Goal: Task Accomplishment & Management: Use online tool/utility

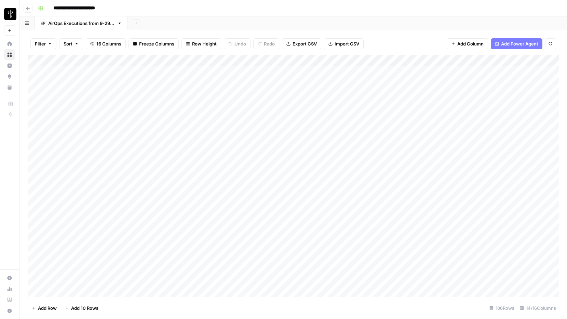
click at [363, 61] on div "Add Column" at bounding box center [293, 176] width 531 height 242
click at [363, 61] on div at bounding box center [338, 62] width 62 height 14
click at [409, 60] on div "Add Column" at bounding box center [293, 176] width 531 height 242
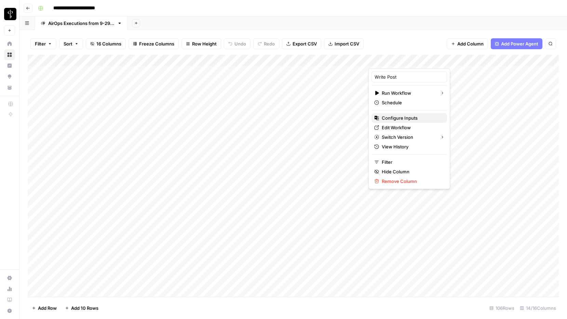
click at [400, 119] on span "Configure Inputs" at bounding box center [412, 117] width 60 height 7
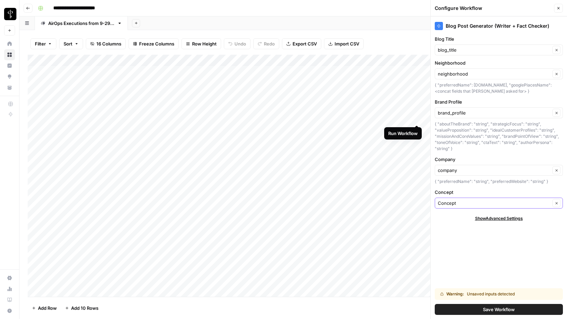
click at [450, 206] on input "Concept" at bounding box center [494, 202] width 112 height 7
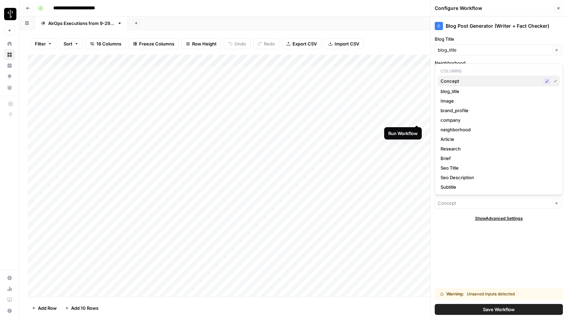
click at [453, 81] on span "Concept" at bounding box center [489, 81] width 99 height 7
type input "Concept"
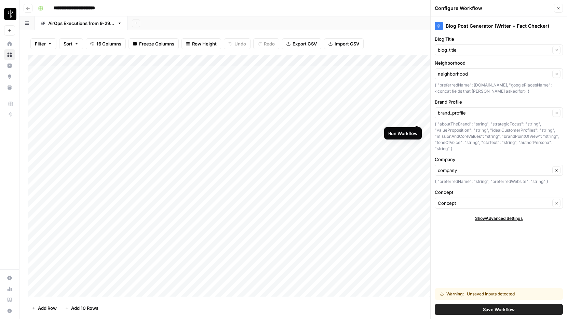
click at [453, 246] on div "Blog Post Generator (Writer + Fact Checker) Blog Title blog_title Clear Neighbo…" at bounding box center [498, 167] width 136 height 302
click at [448, 204] on input "Concept" at bounding box center [494, 202] width 112 height 7
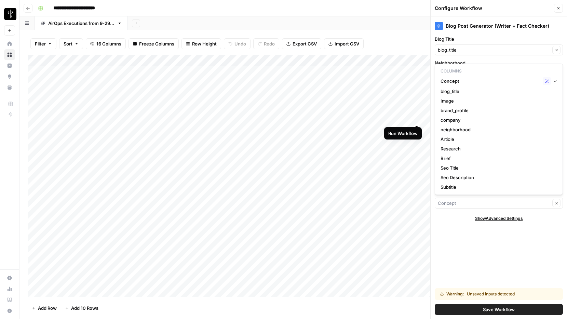
click at [458, 259] on div "Blog Post Generator (Writer + Fact Checker) Blog Title blog_title Clear Neighbo…" at bounding box center [498, 167] width 136 height 302
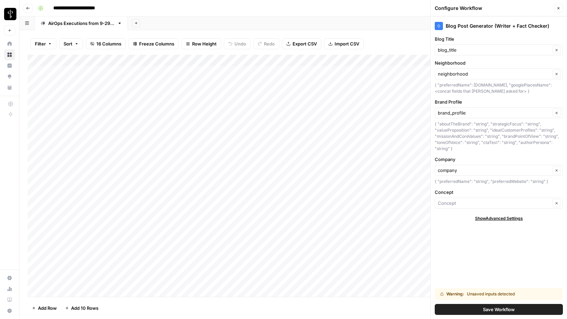
click at [475, 307] on button "Save Workflow" at bounding box center [498, 309] width 128 height 11
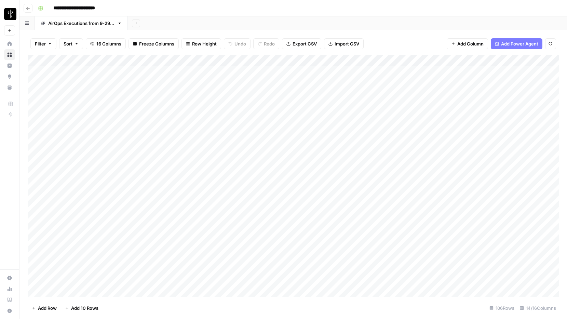
click at [408, 60] on div "Add Column" at bounding box center [293, 176] width 531 height 242
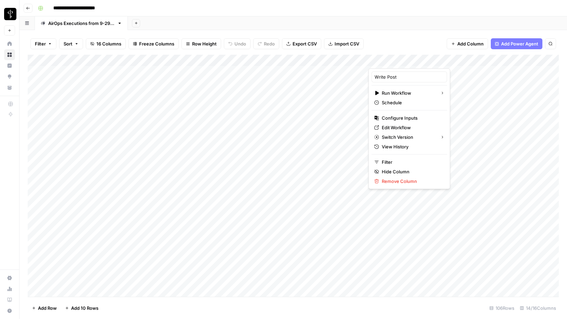
click at [395, 29] on div "Add Sheet" at bounding box center [347, 23] width 439 height 14
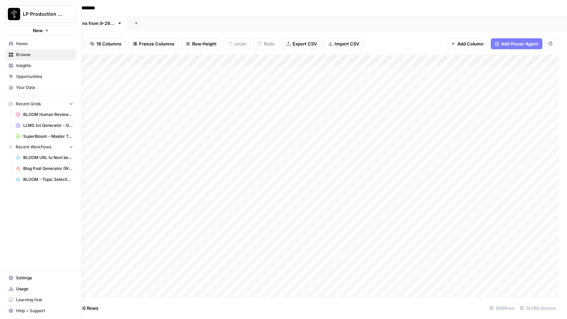
click at [18, 54] on span "Browse" at bounding box center [44, 55] width 57 height 6
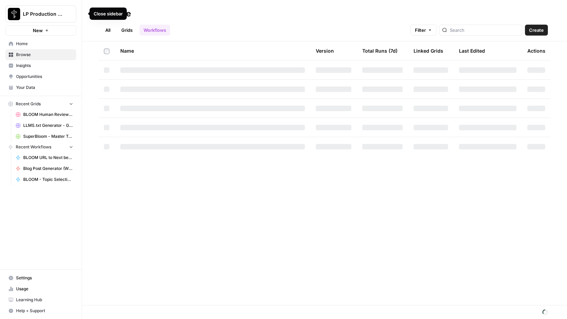
click at [82, 14] on icon "button" at bounding box center [83, 13] width 5 height 5
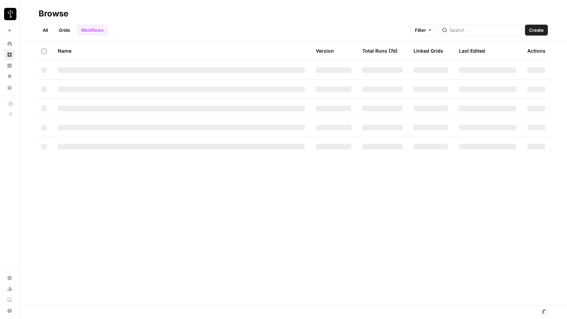
click at [480, 25] on div at bounding box center [480, 30] width 83 height 11
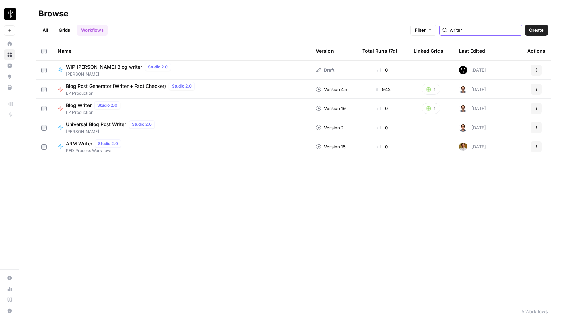
type input "writer"
click at [128, 88] on span "Blog Post Generator (Writer + Fact Checker)" at bounding box center [116, 86] width 100 height 7
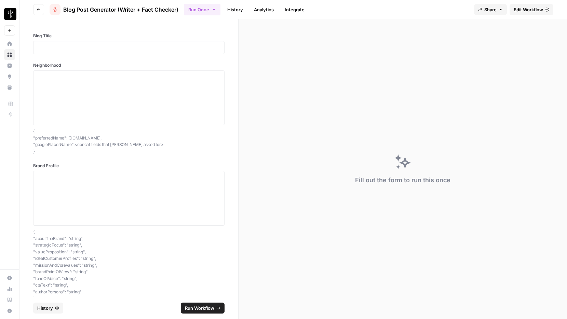
click at [237, 9] on link "History" at bounding box center [235, 9] width 24 height 11
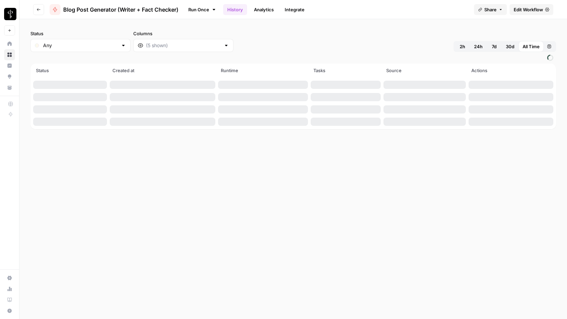
click at [462, 45] on span "2h" at bounding box center [461, 46] width 5 height 7
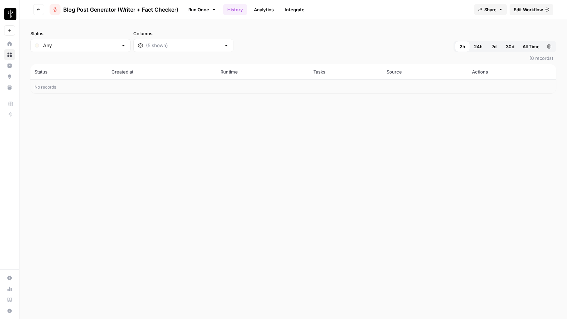
click at [480, 45] on span "24h" at bounding box center [478, 46] width 9 height 7
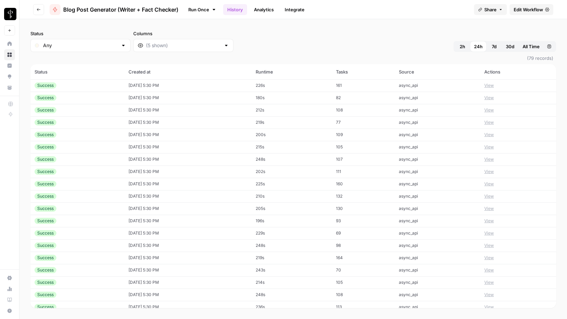
click at [493, 86] on button "View" at bounding box center [489, 85] width 10 height 6
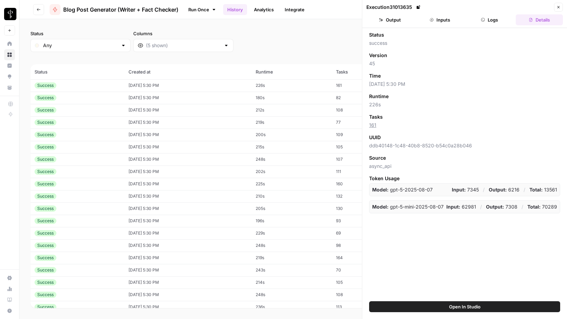
click at [440, 20] on button "Inputs" at bounding box center [439, 19] width 47 height 11
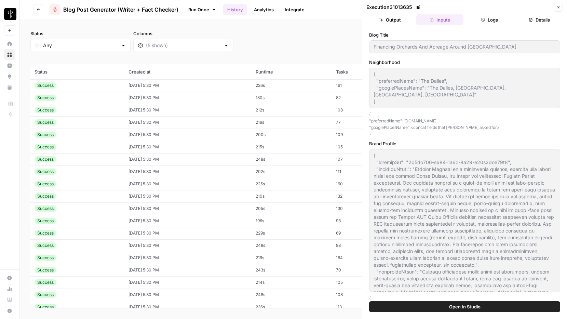
click at [345, 41] on div "Status Any Columns 2h 24h 7d 30d All Time Custom range" at bounding box center [292, 41] width 525 height 22
click at [561, 7] on button "Close" at bounding box center [558, 7] width 9 height 9
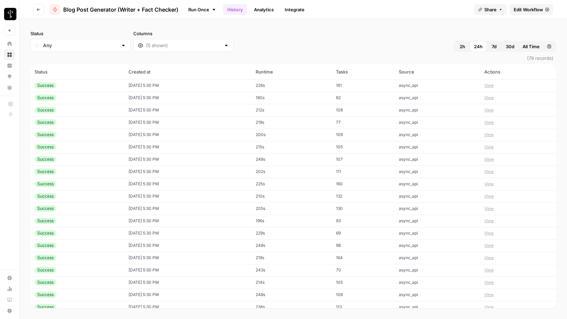
click at [494, 97] on button "View" at bounding box center [489, 98] width 10 height 6
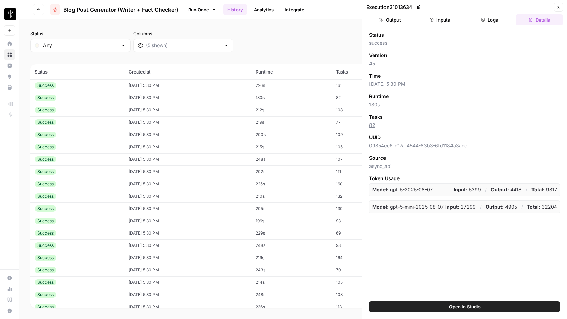
click at [439, 20] on button "Inputs" at bounding box center [439, 19] width 47 height 11
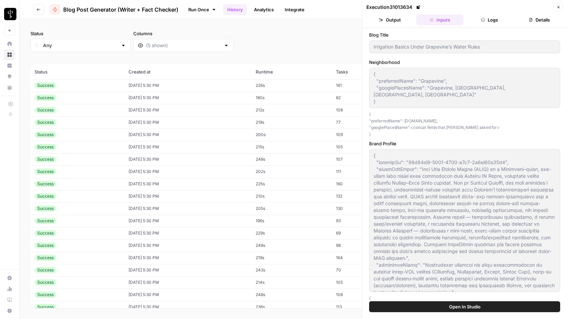
click at [558, 6] on icon "button" at bounding box center [558, 7] width 4 height 4
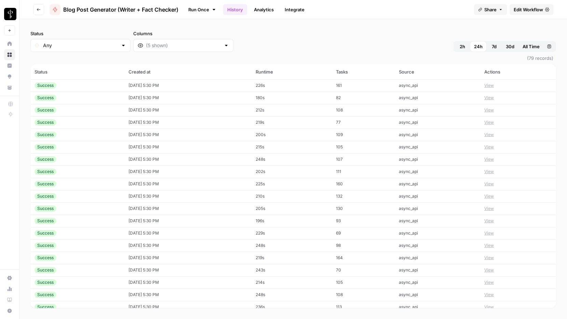
click at [494, 108] on button "View" at bounding box center [489, 110] width 10 height 6
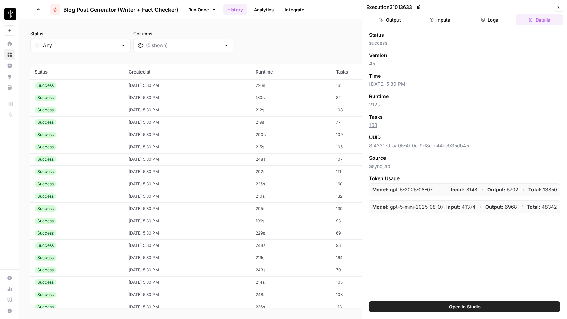
click at [440, 21] on button "Inputs" at bounding box center [439, 19] width 47 height 11
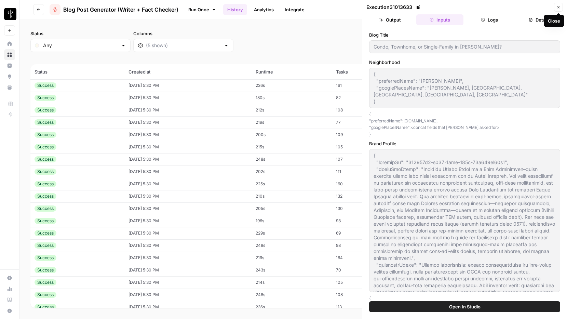
click at [558, 9] on icon "button" at bounding box center [558, 7] width 4 height 4
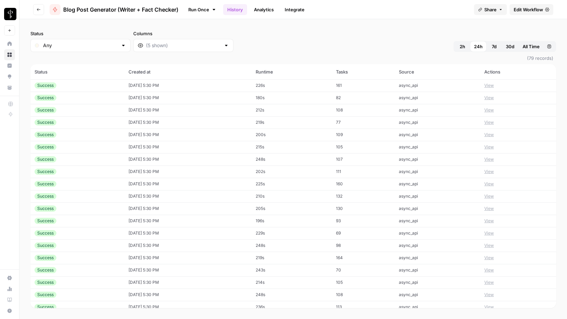
click at [493, 121] on button "View" at bounding box center [489, 122] width 10 height 6
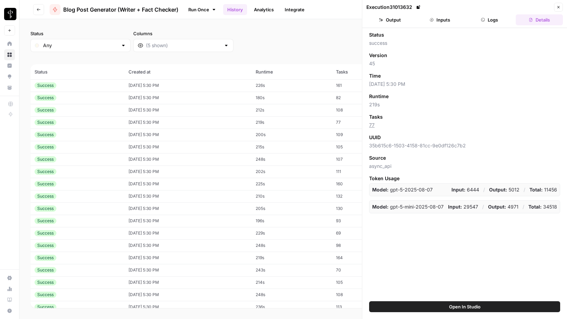
click at [442, 19] on button "Inputs" at bounding box center [439, 19] width 47 height 11
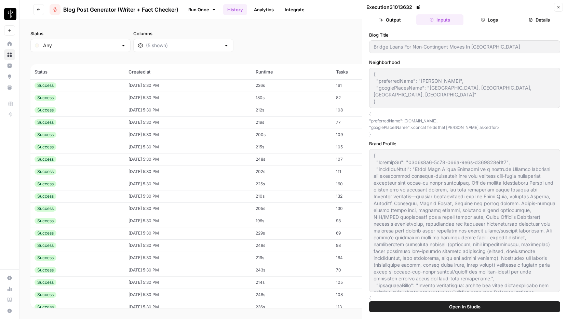
click at [555, 10] on button "Close" at bounding box center [558, 7] width 9 height 9
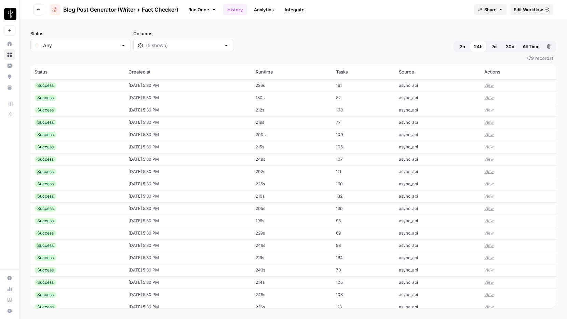
click at [493, 123] on button "View" at bounding box center [489, 122] width 10 height 6
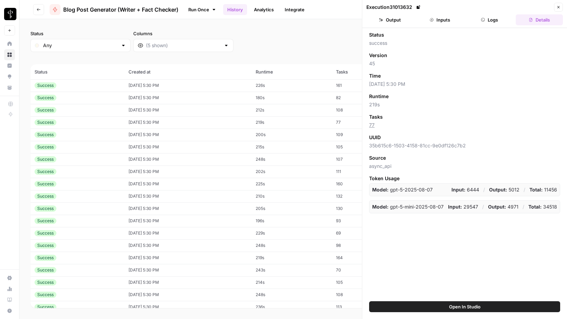
click at [430, 20] on icon "button" at bounding box center [431, 20] width 4 height 4
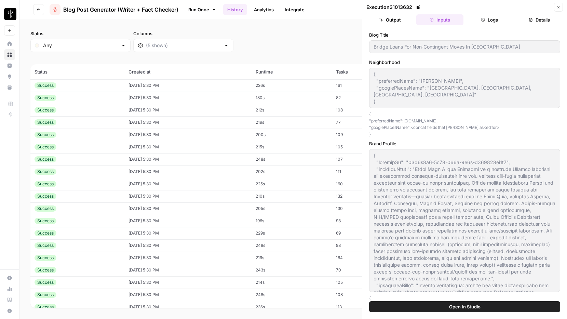
click at [558, 8] on icon "button" at bounding box center [558, 7] width 4 height 4
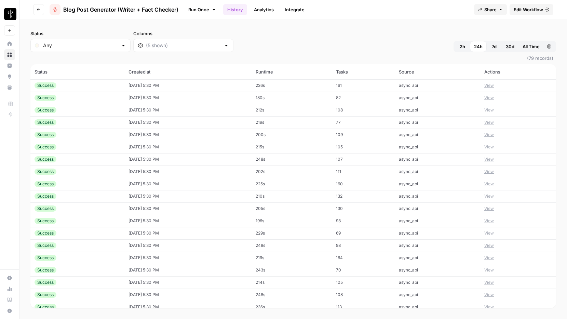
click at [494, 135] on button "View" at bounding box center [489, 135] width 10 height 6
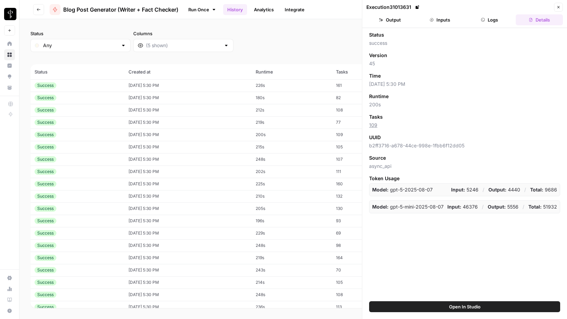
click at [440, 19] on button "Inputs" at bounding box center [439, 19] width 47 height 11
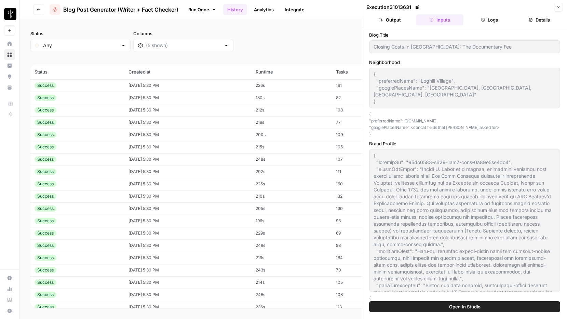
click at [560, 7] on button "Close" at bounding box center [558, 7] width 9 height 9
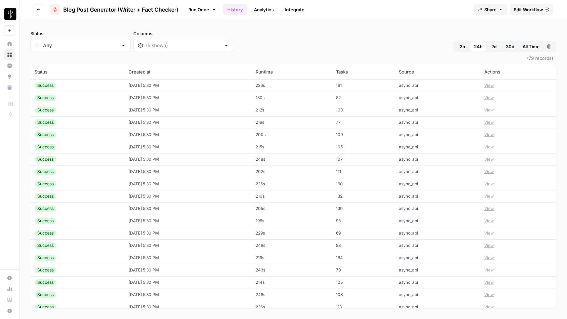
click at [493, 149] on button "View" at bounding box center [489, 147] width 10 height 6
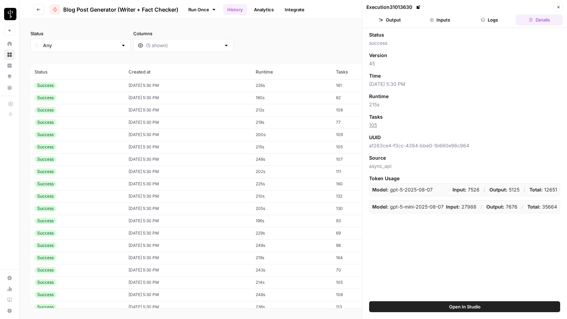
click at [440, 18] on button "Inputs" at bounding box center [439, 19] width 47 height 11
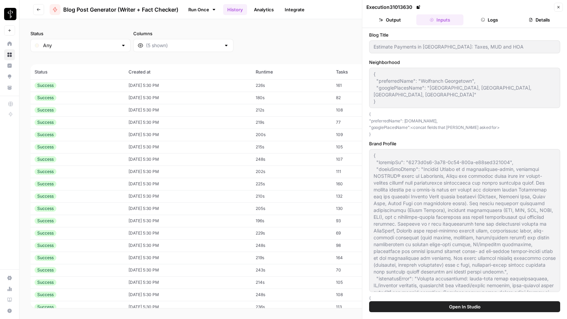
click at [556, 8] on icon "button" at bounding box center [558, 7] width 4 height 4
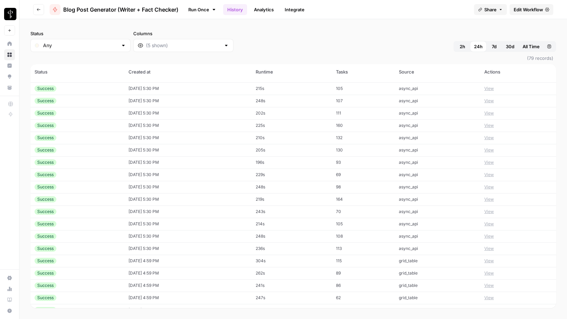
scroll to position [56, 0]
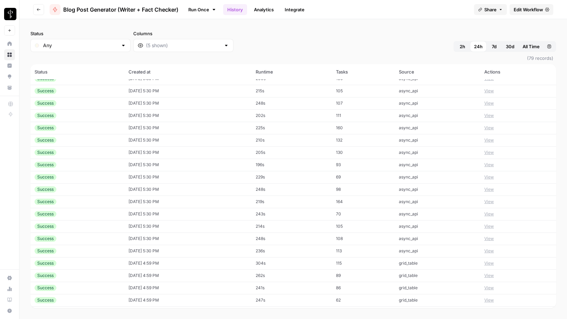
click at [494, 251] on button "View" at bounding box center [489, 251] width 10 height 6
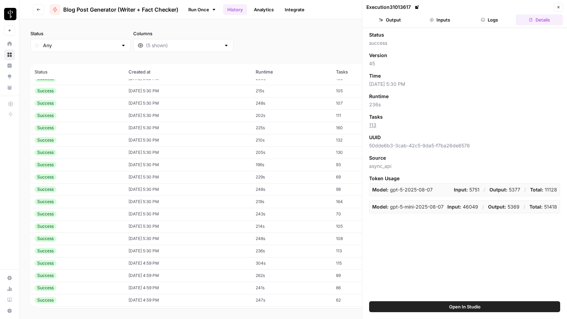
click at [439, 23] on button "Inputs" at bounding box center [439, 19] width 47 height 11
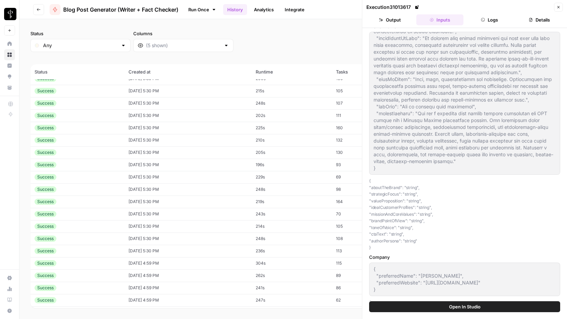
scroll to position [165, 0]
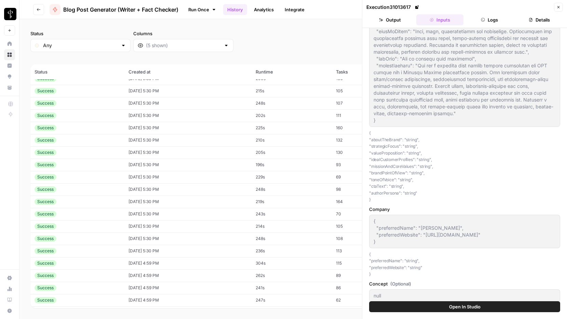
click at [418, 7] on icon at bounding box center [416, 6] width 3 height 3
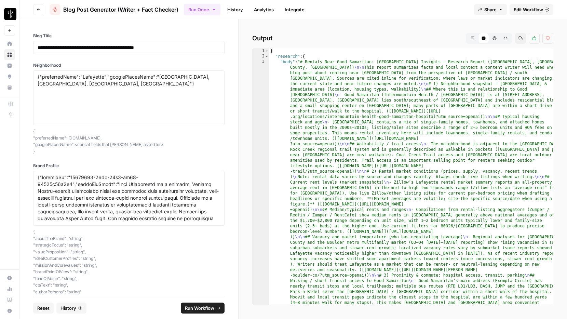
click at [440, 10] on div "Run Once History Analytics Integrate" at bounding box center [326, 9] width 285 height 13
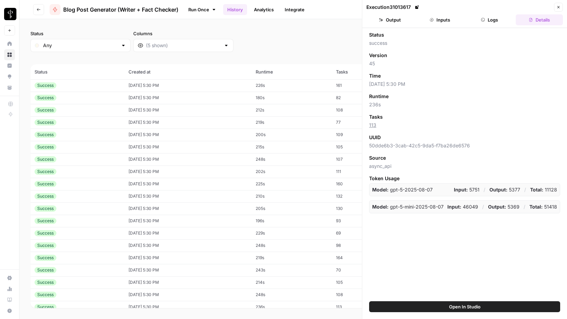
click at [490, 18] on button "Logs" at bounding box center [489, 19] width 47 height 11
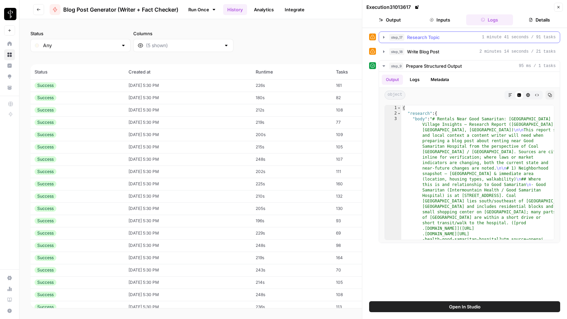
click at [384, 38] on icon "button" at bounding box center [383, 37] width 5 height 5
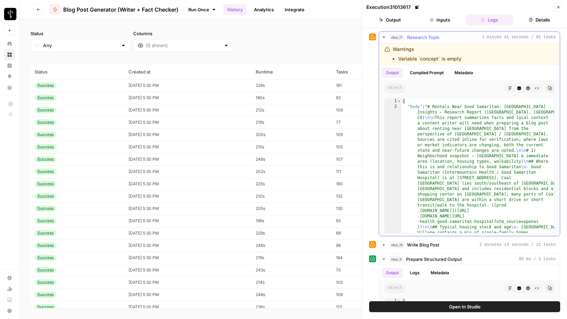
click at [429, 73] on button "Compiled Prompt" at bounding box center [426, 73] width 42 height 10
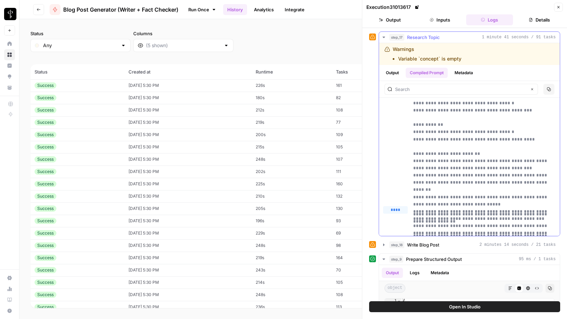
scroll to position [307, 0]
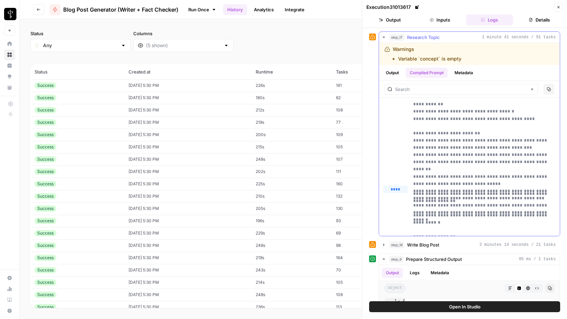
click at [383, 37] on icon "button" at bounding box center [383, 37] width 2 height 1
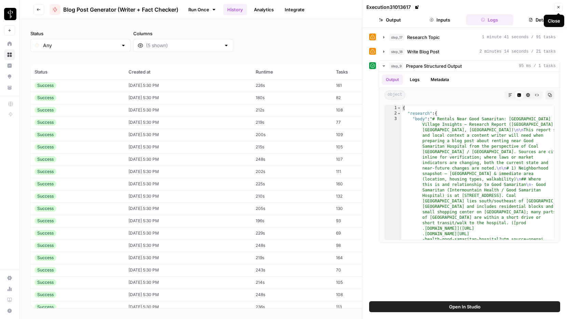
click at [558, 7] on icon "button" at bounding box center [558, 7] width 2 height 2
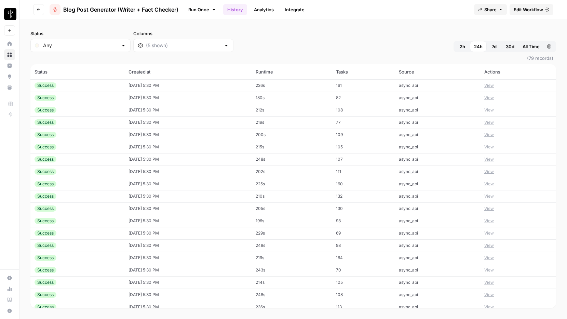
click at [539, 12] on span "Edit Workflow" at bounding box center [527, 9] width 29 height 7
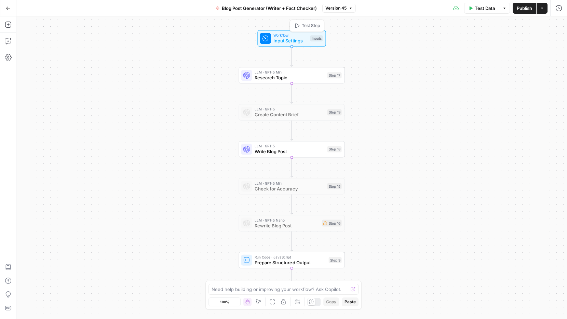
click at [287, 40] on span "Input Settings" at bounding box center [290, 40] width 34 height 7
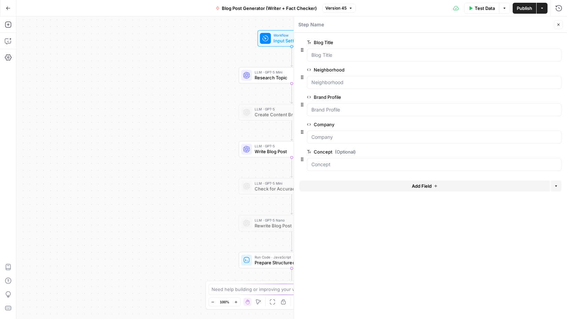
click at [557, 23] on icon "button" at bounding box center [558, 25] width 4 height 4
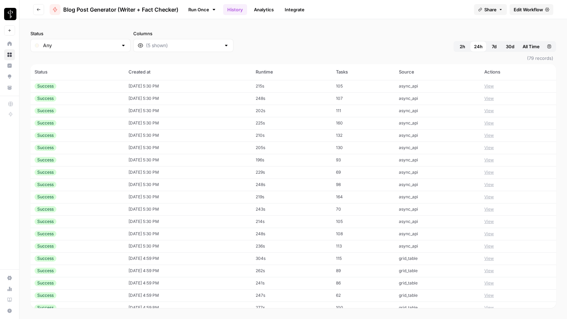
scroll to position [69, 0]
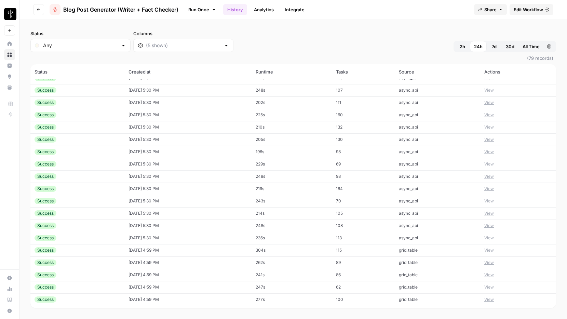
click at [489, 237] on button "View" at bounding box center [489, 238] width 10 height 6
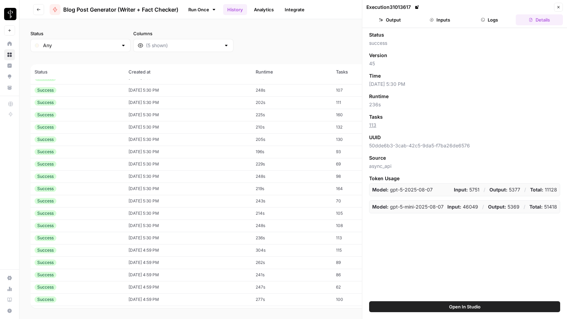
click at [444, 20] on button "Inputs" at bounding box center [439, 19] width 47 height 11
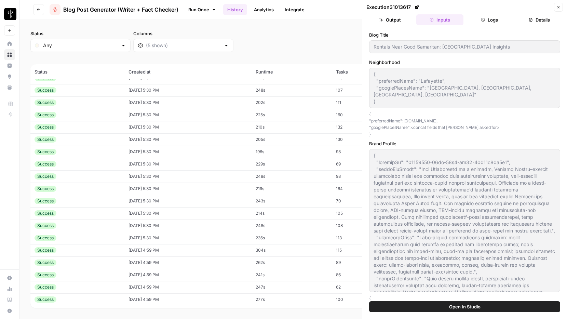
scroll to position [165, 0]
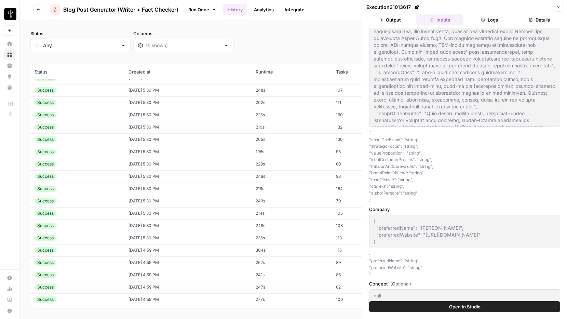
click at [485, 22] on button "Logs" at bounding box center [489, 19] width 47 height 11
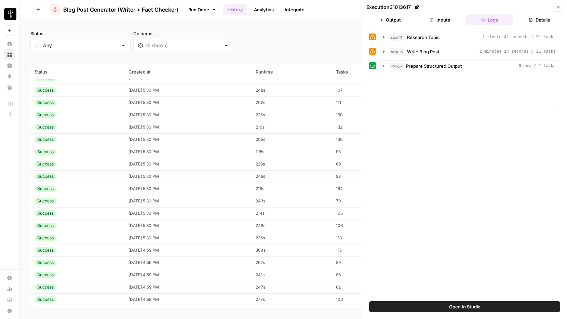
scroll to position [0, 0]
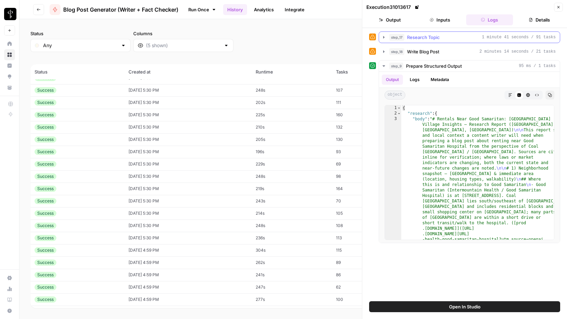
click at [384, 38] on icon "button" at bounding box center [383, 37] width 1 height 2
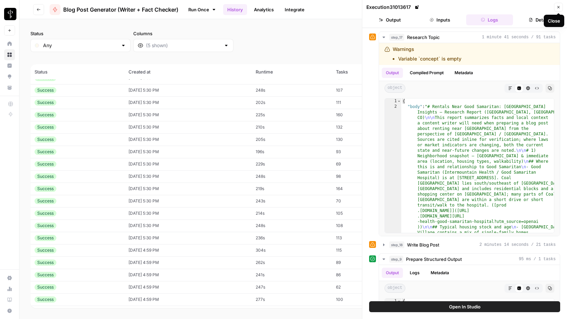
click at [557, 8] on icon "button" at bounding box center [558, 7] width 4 height 4
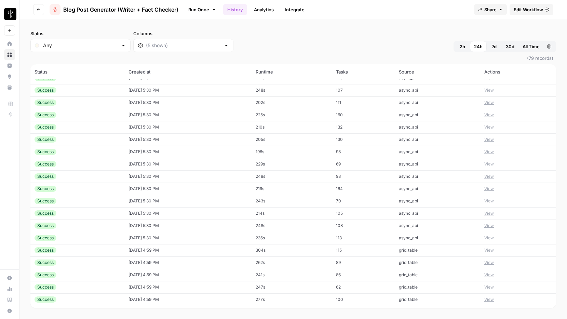
click at [532, 6] on span "Edit Workflow" at bounding box center [527, 9] width 29 height 7
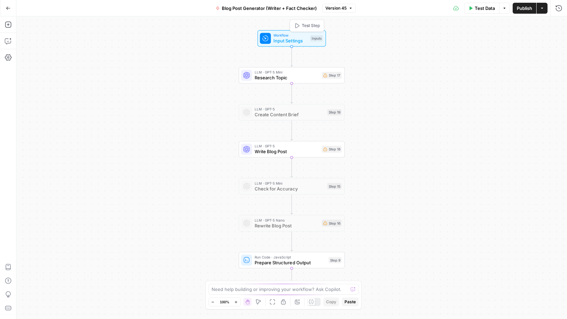
click at [287, 38] on span "Input Settings" at bounding box center [290, 40] width 34 height 7
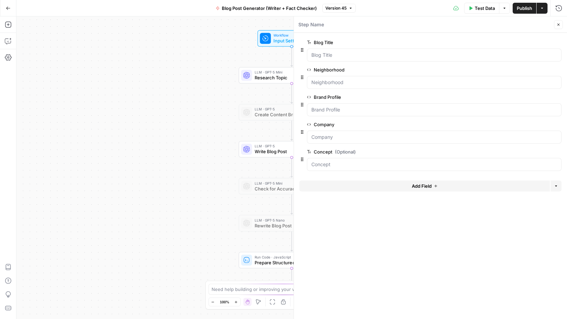
click at [535, 126] on span "edit field" at bounding box center [535, 124] width 15 height 5
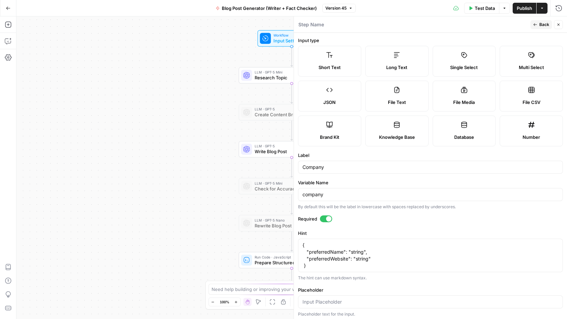
click at [558, 23] on icon "button" at bounding box center [558, 25] width 4 height 4
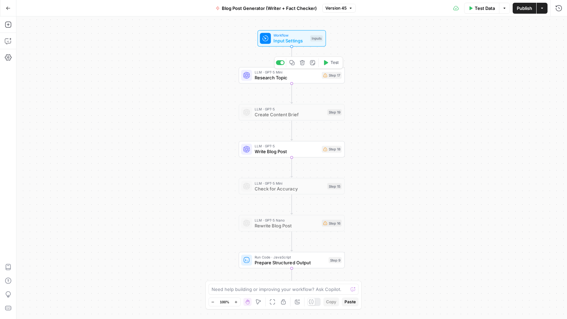
click at [291, 38] on span "Input Settings" at bounding box center [290, 40] width 34 height 7
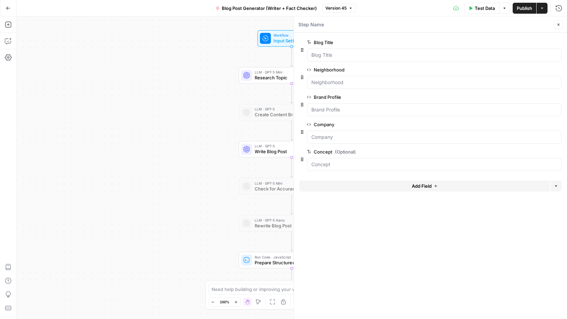
click at [531, 45] on button "edit field" at bounding box center [538, 42] width 26 height 8
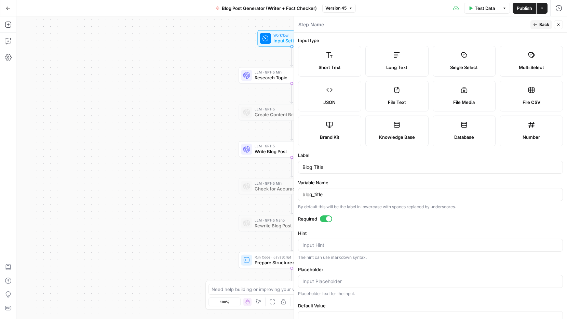
click at [542, 22] on span "Back" at bounding box center [544, 25] width 10 height 6
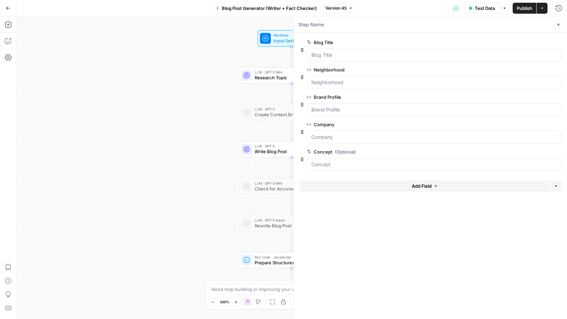
click at [538, 150] on span "edit field" at bounding box center [535, 151] width 15 height 5
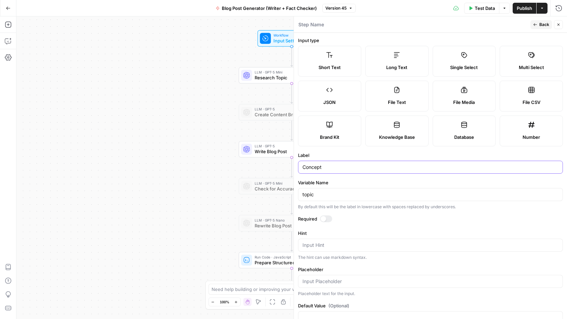
click at [312, 167] on input "Concept" at bounding box center [430, 167] width 256 height 7
type input "T"
type input "Concept"
click at [307, 194] on input "topic" at bounding box center [430, 194] width 256 height 7
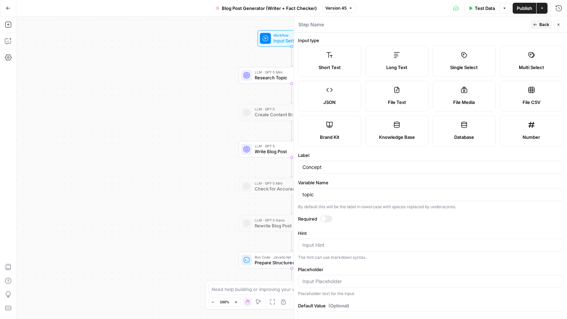
click at [344, 180] on label "Variable Name" at bounding box center [430, 182] width 265 height 7
click at [344, 191] on input "topic" at bounding box center [430, 194] width 256 height 7
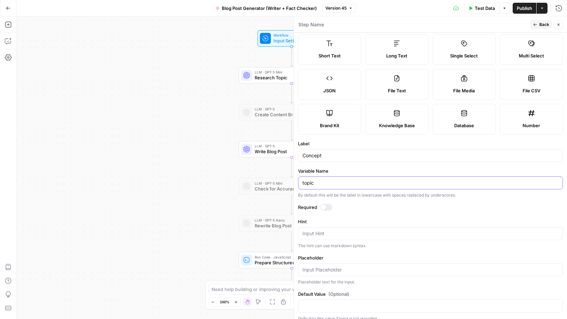
scroll to position [18, 0]
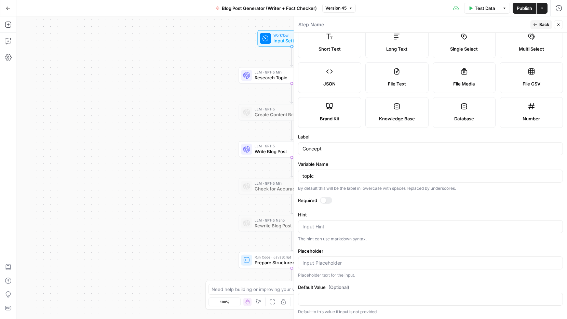
click at [325, 200] on div at bounding box center [322, 199] width 5 height 5
click at [311, 150] on input "Concept" at bounding box center [430, 148] width 256 height 7
click at [386, 199] on label "Required" at bounding box center [430, 200] width 265 height 7
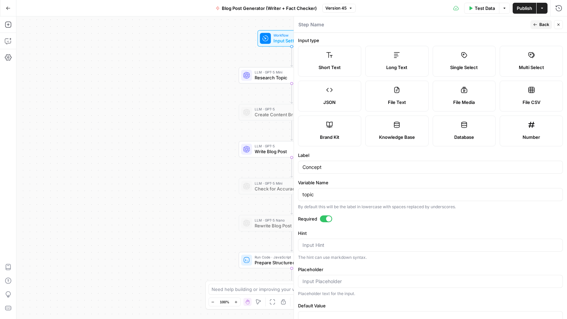
click at [540, 25] on span "Back" at bounding box center [544, 25] width 10 height 6
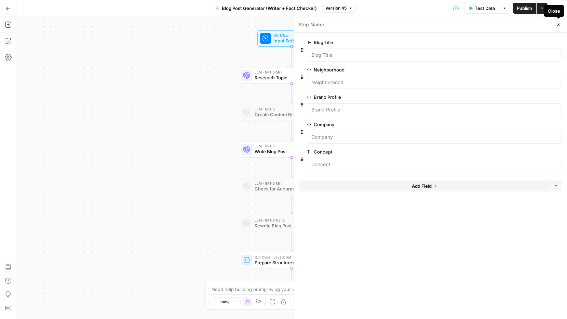
click at [559, 24] on icon "button" at bounding box center [558, 25] width 4 height 4
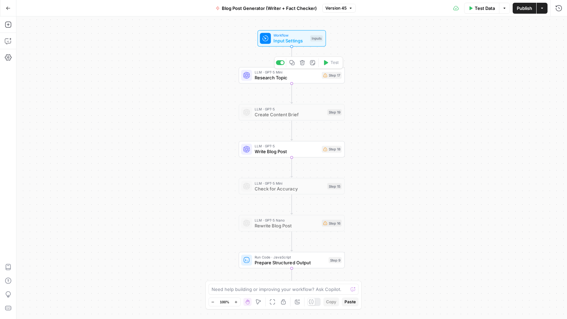
click at [275, 77] on span "Research Topic" at bounding box center [286, 77] width 64 height 7
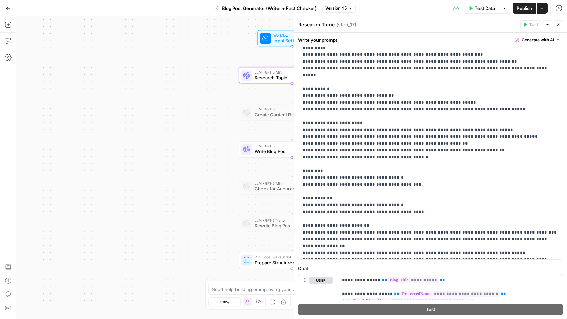
scroll to position [143, 0]
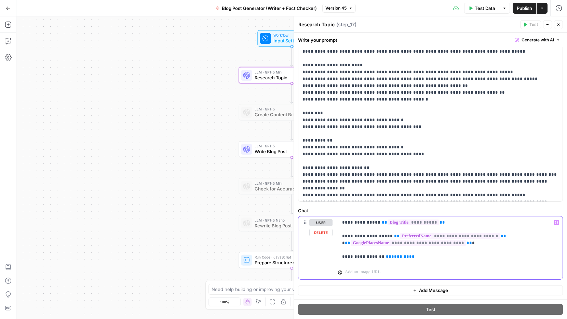
click at [409, 257] on span "**" at bounding box center [411, 256] width 5 height 4
click at [457, 258] on p "**********" at bounding box center [450, 239] width 216 height 41
click at [264, 110] on span "LLM · GPT-5" at bounding box center [289, 108] width 70 height 5
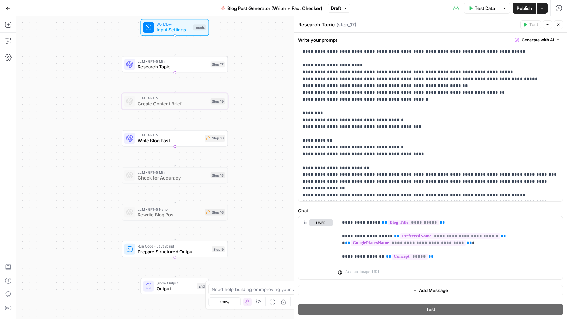
drag, startPoint x: 218, startPoint y: 120, endPoint x: 101, endPoint y: 109, distance: 117.3
click at [101, 109] on div "Workflow Input Settings Inputs LLM · GPT-5 Mini Research Topic Step 17 LLM · GP…" at bounding box center [291, 167] width 550 height 302
click at [163, 88] on div at bounding box center [161, 88] width 3 height 3
click at [163, 88] on div at bounding box center [163, 88] width 9 height 5
click at [169, 139] on span "Write Blog Post" at bounding box center [170, 140] width 64 height 7
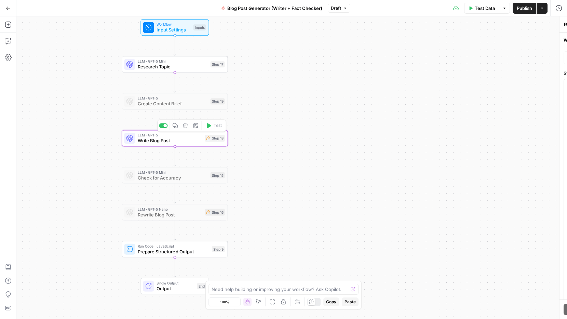
type textarea "Write Blog Post"
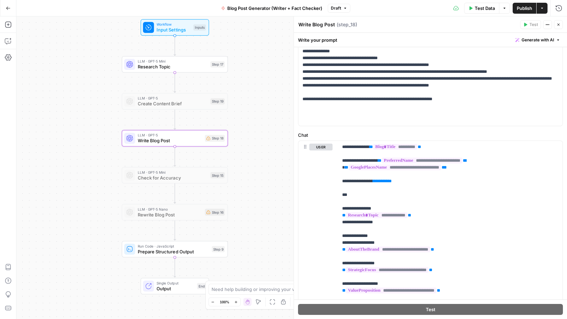
scroll to position [333, 0]
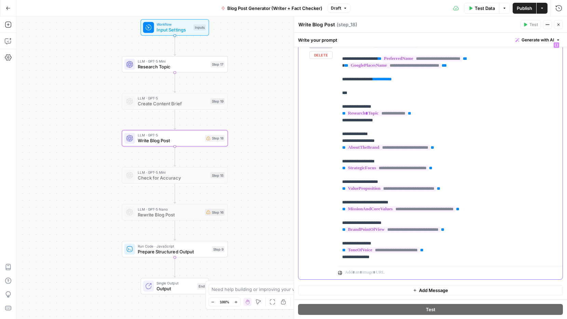
click at [388, 80] on span "*******" at bounding box center [382, 79] width 12 height 4
click at [433, 79] on p "**********" at bounding box center [450, 151] width 216 height 219
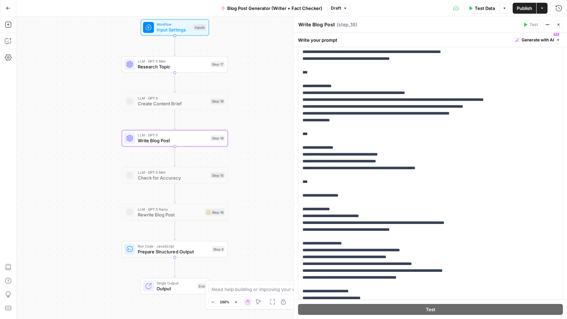
scroll to position [0, 0]
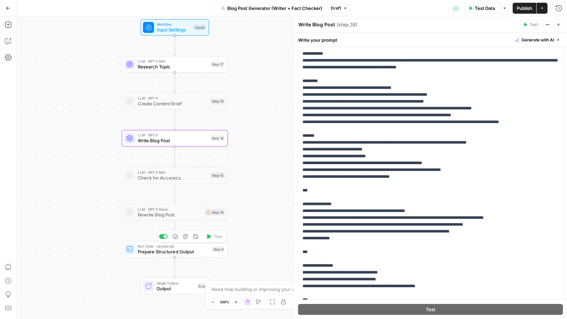
click at [160, 249] on span "Prepare Structured Output" at bounding box center [173, 251] width 71 height 7
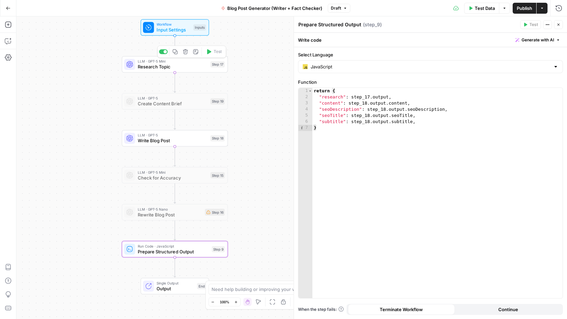
click at [156, 65] on span "Research Topic" at bounding box center [173, 66] width 70 height 7
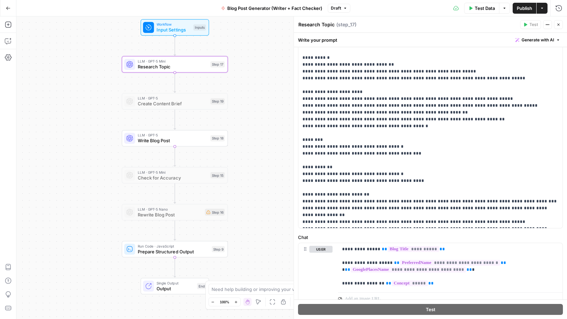
scroll to position [143, 0]
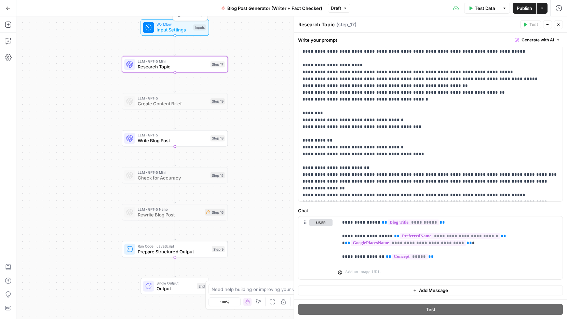
click at [172, 27] on span "Input Settings" at bounding box center [173, 29] width 34 height 7
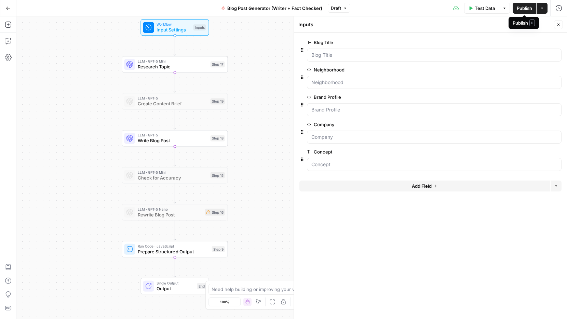
click at [521, 9] on span "Publish" at bounding box center [523, 8] width 15 height 7
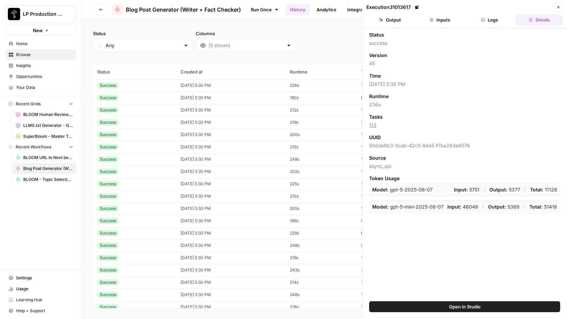
click at [449, 19] on button "Inputs" at bounding box center [439, 19] width 47 height 11
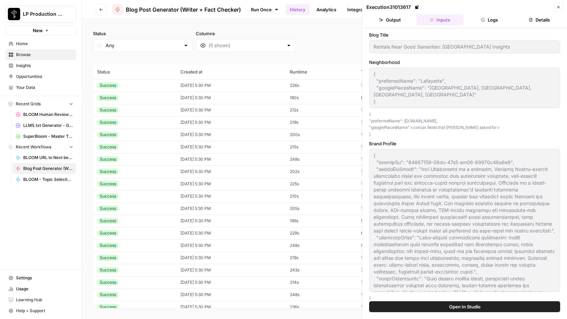
click at [491, 22] on button "Logs" at bounding box center [489, 19] width 47 height 11
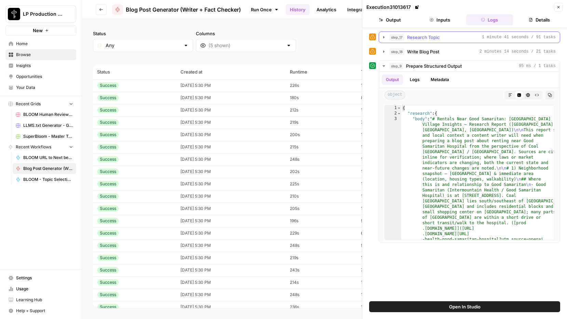
click at [383, 37] on icon "button" at bounding box center [383, 37] width 1 height 2
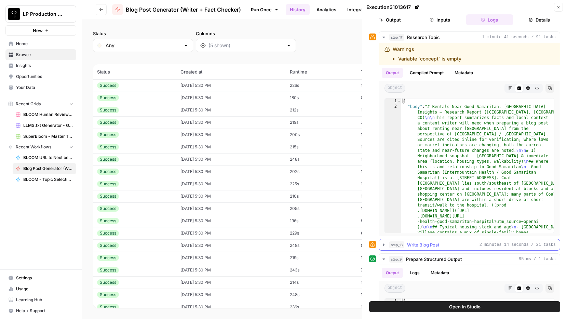
click at [385, 244] on icon "button" at bounding box center [383, 244] width 5 height 5
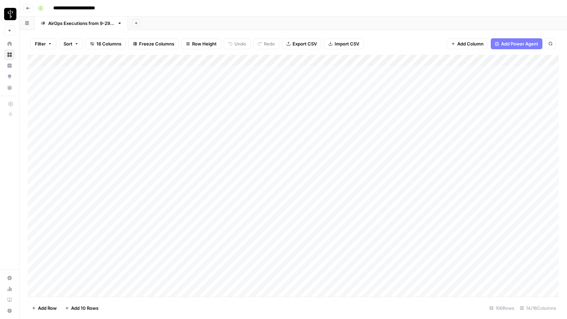
click at [408, 61] on div "Add Column" at bounding box center [293, 176] width 531 height 242
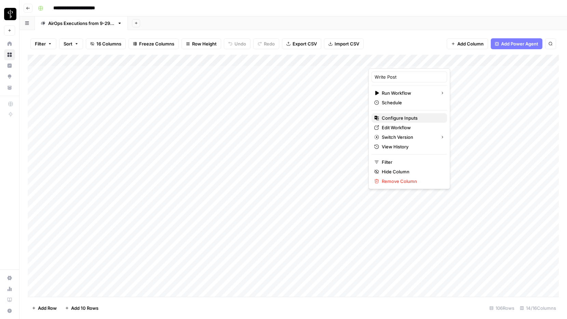
click at [398, 116] on span "Configure Inputs" at bounding box center [412, 117] width 60 height 7
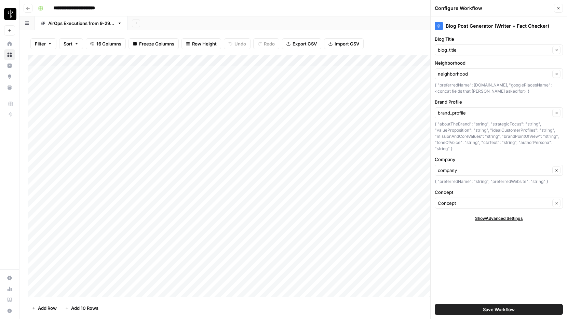
click at [453, 207] on div "Concept Clear" at bounding box center [498, 202] width 128 height 11
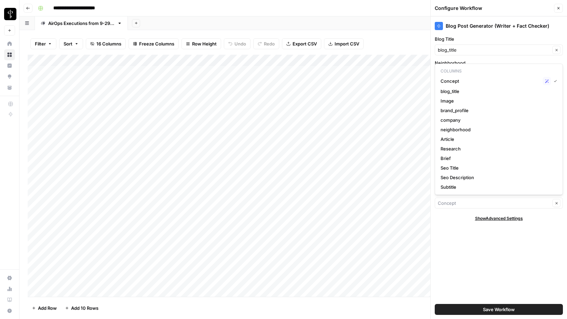
click at [458, 239] on div "Blog Post Generator (Writer + Fact Checker) Blog Title blog_title Clear Neighbo…" at bounding box center [498, 167] width 136 height 302
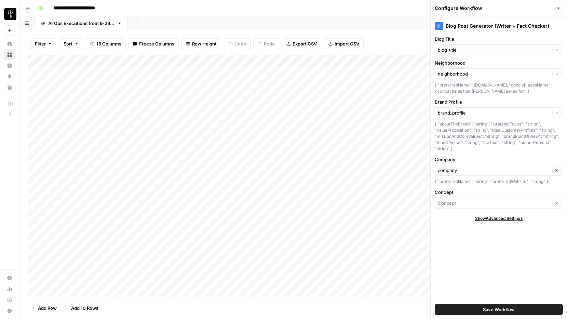
click at [559, 10] on icon "button" at bounding box center [558, 8] width 4 height 4
